Goal: Transaction & Acquisition: Purchase product/service

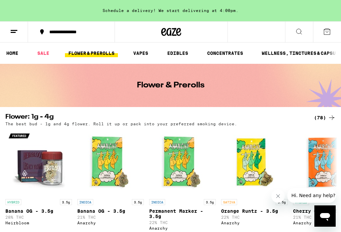
click at [282, 196] on button "Close message from company" at bounding box center [277, 196] width 13 height 13
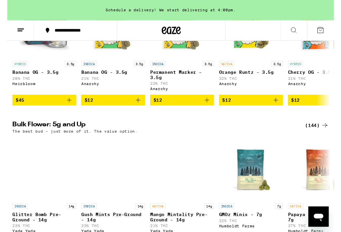
scroll to position [135, 0]
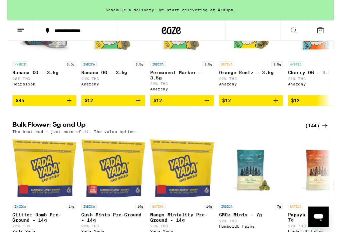
click at [325, 135] on div "(144)" at bounding box center [323, 131] width 25 height 8
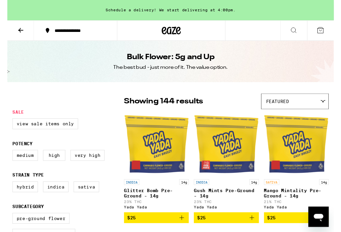
click at [13, 200] on label "Hybrid" at bounding box center [18, 195] width 27 height 11
click at [7, 191] on input "Hybrid" at bounding box center [7, 191] width 0 height 0
checkbox input "true"
click at [51, 200] on label "Indica" at bounding box center [50, 195] width 27 height 11
click at [7, 191] on input "Indica" at bounding box center [7, 191] width 0 height 0
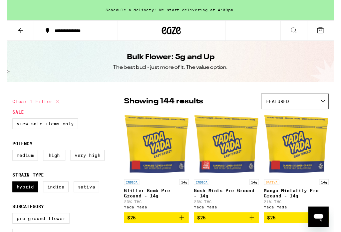
checkbox input "true"
